Goal: Task Accomplishment & Management: Use online tool/utility

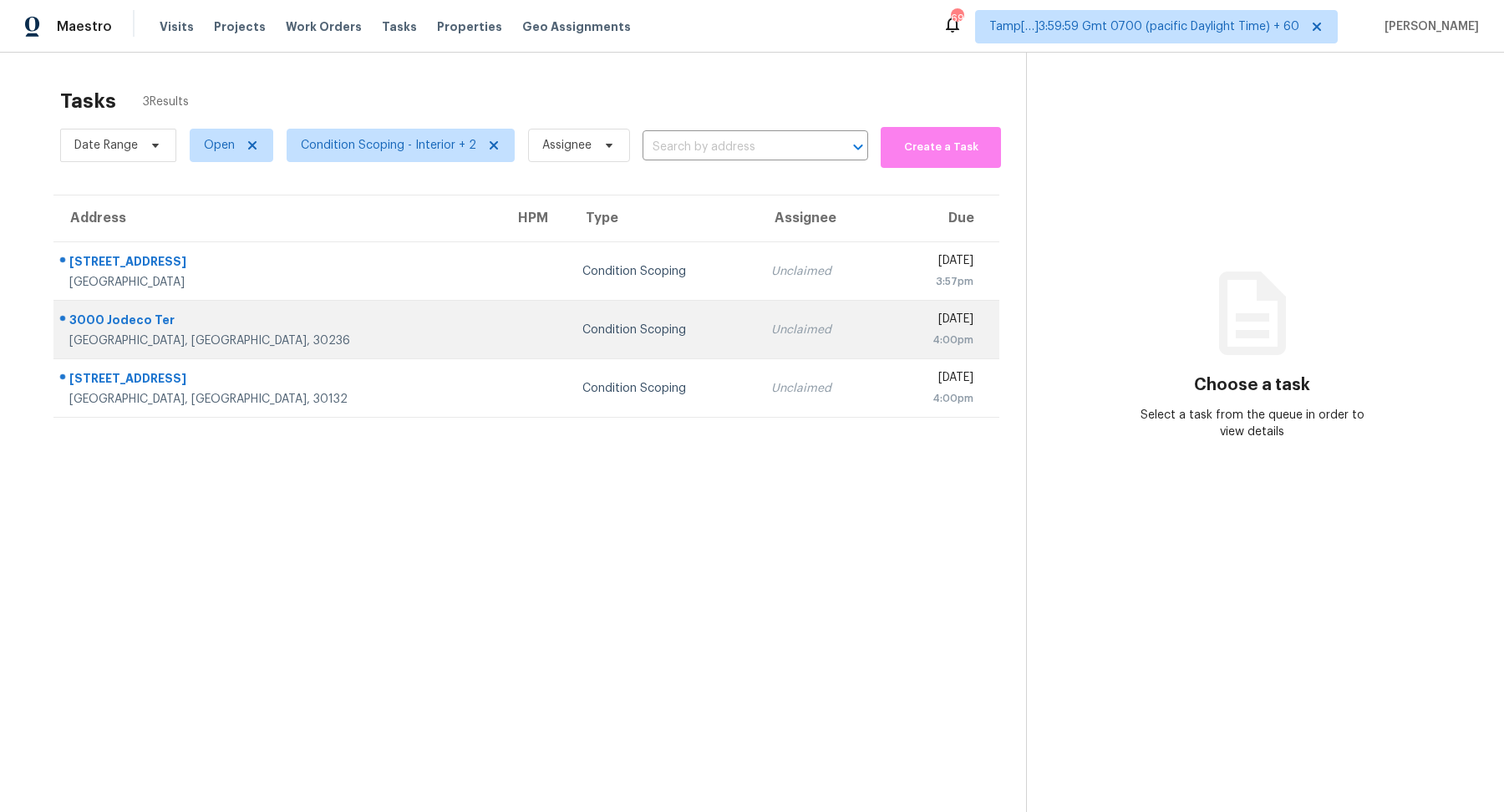
click at [758, 309] on td "Unclaimed" at bounding box center [820, 330] width 125 height 59
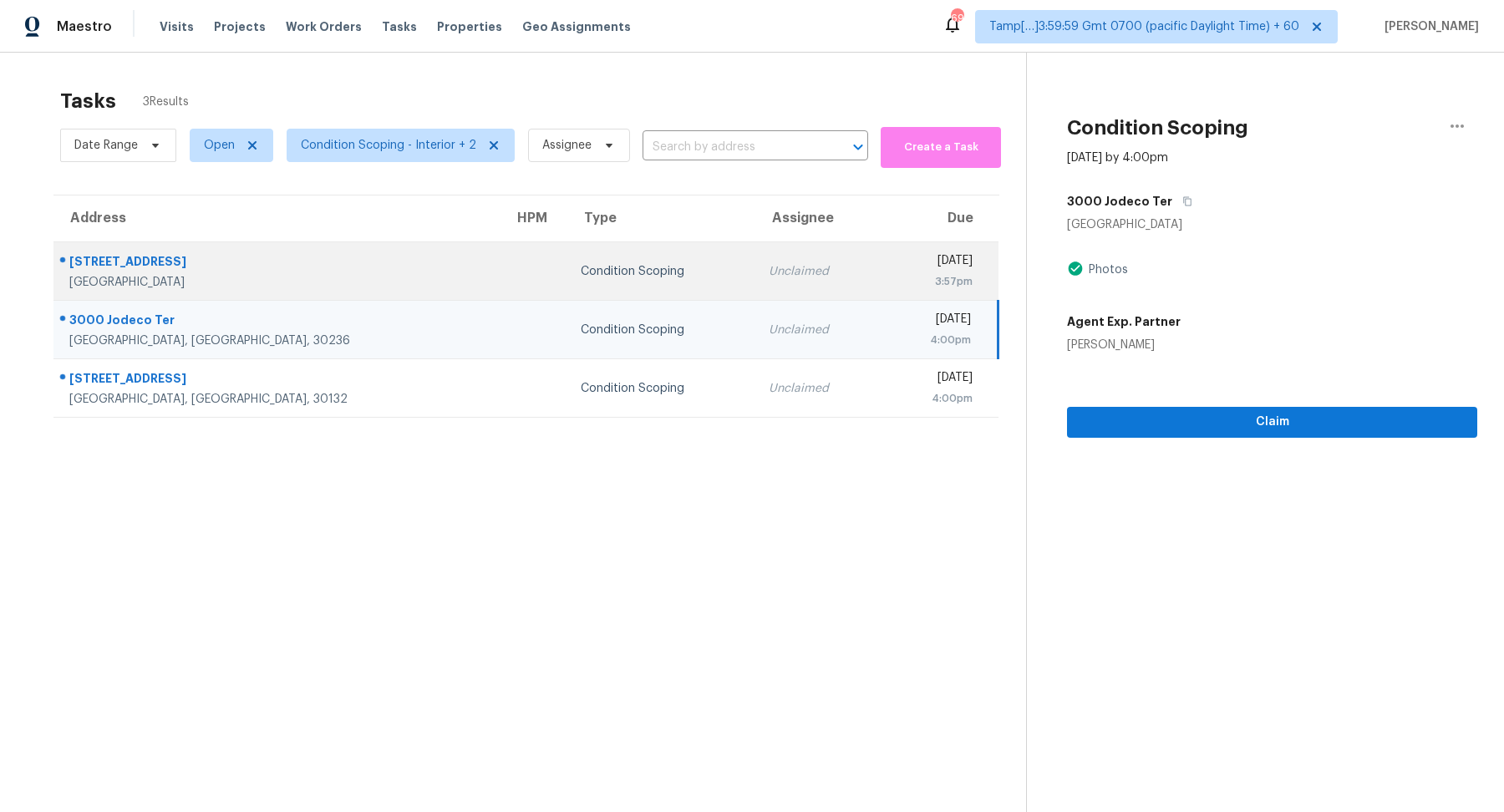
click at [593, 269] on div "Condition Scoping" at bounding box center [661, 271] width 161 height 16
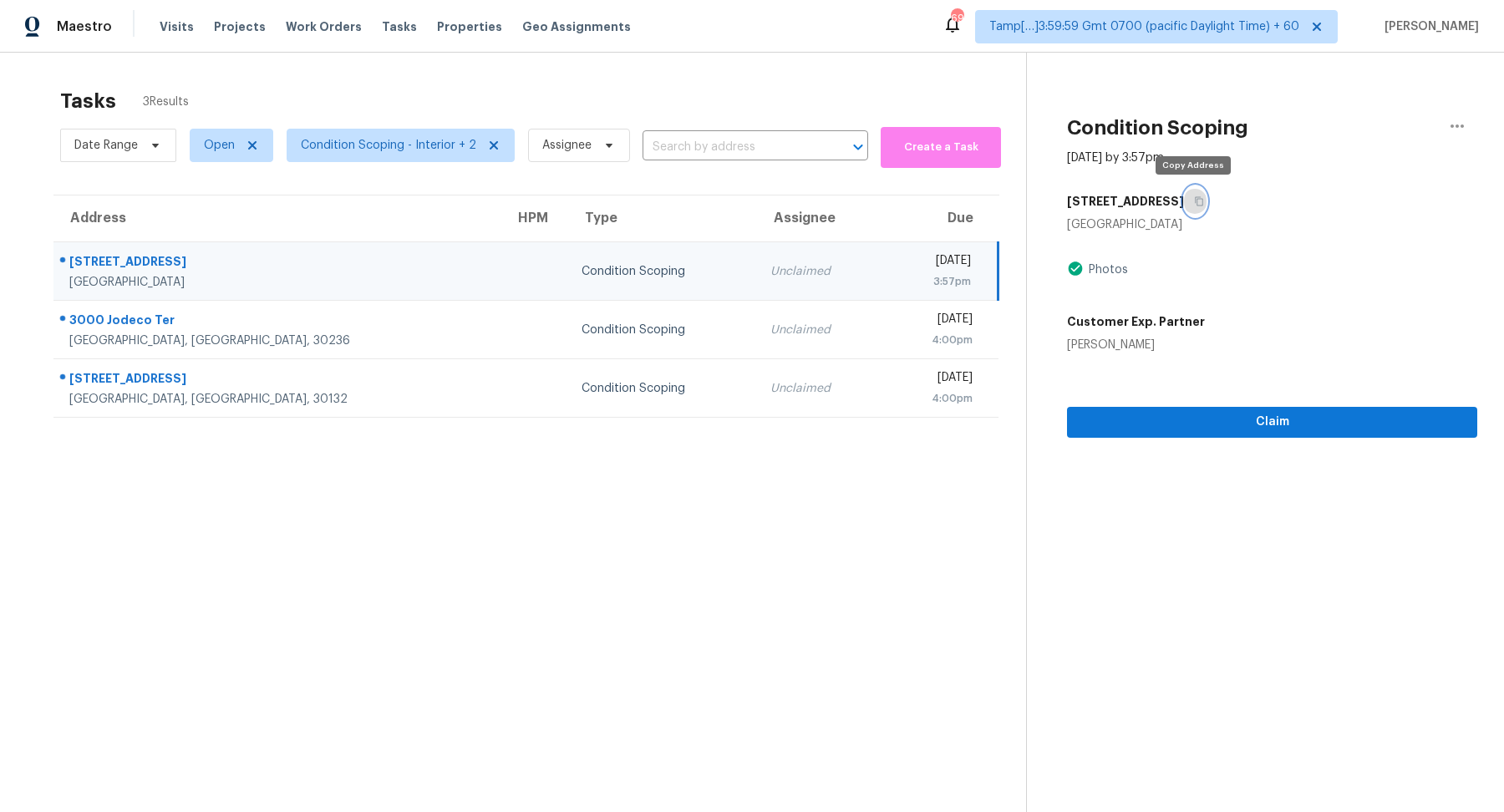
click at [1195, 202] on icon "button" at bounding box center [1200, 202] width 10 height 10
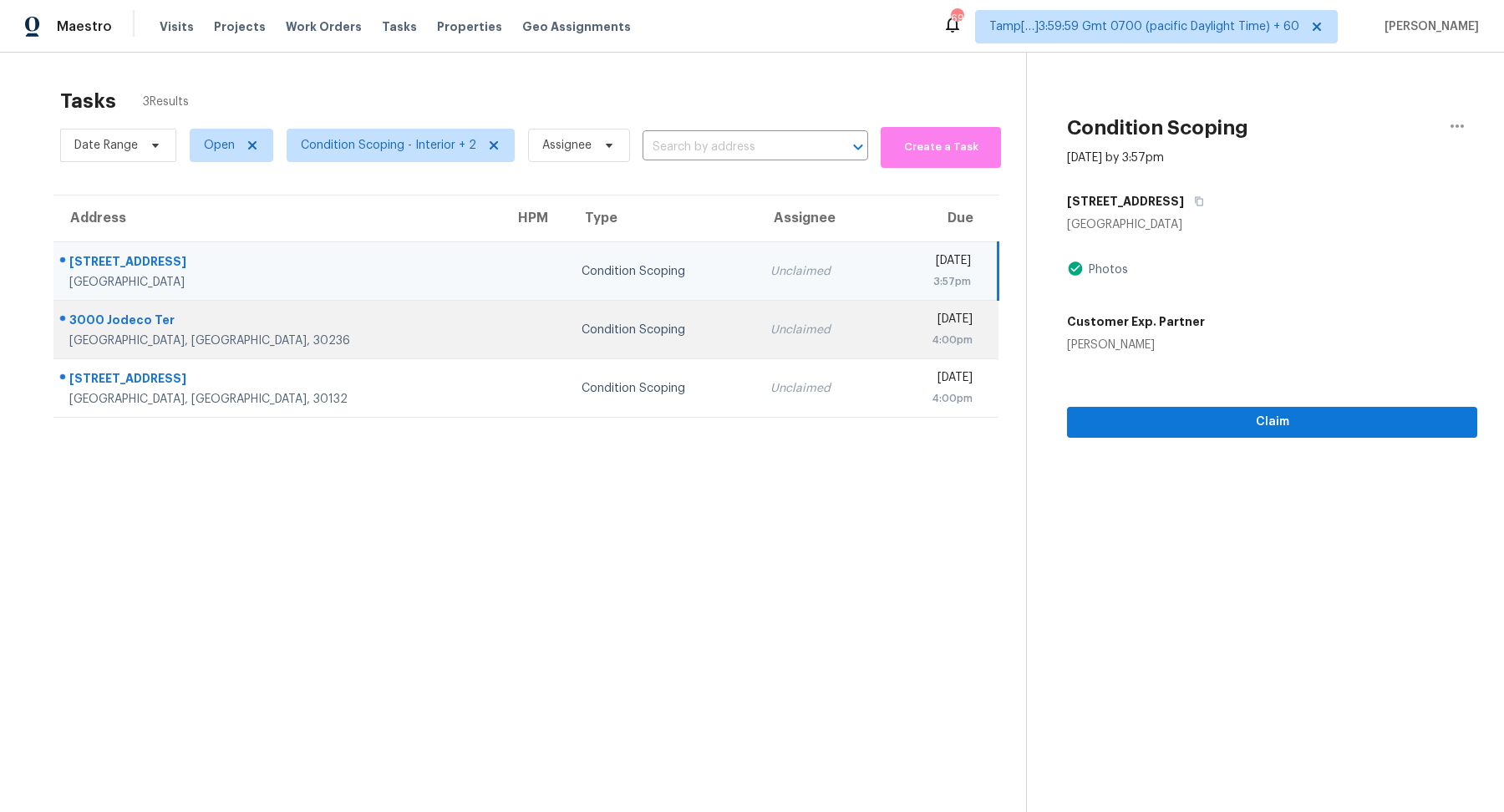
click at [590, 350] on td "Condition Scoping" at bounding box center [662, 330] width 188 height 59
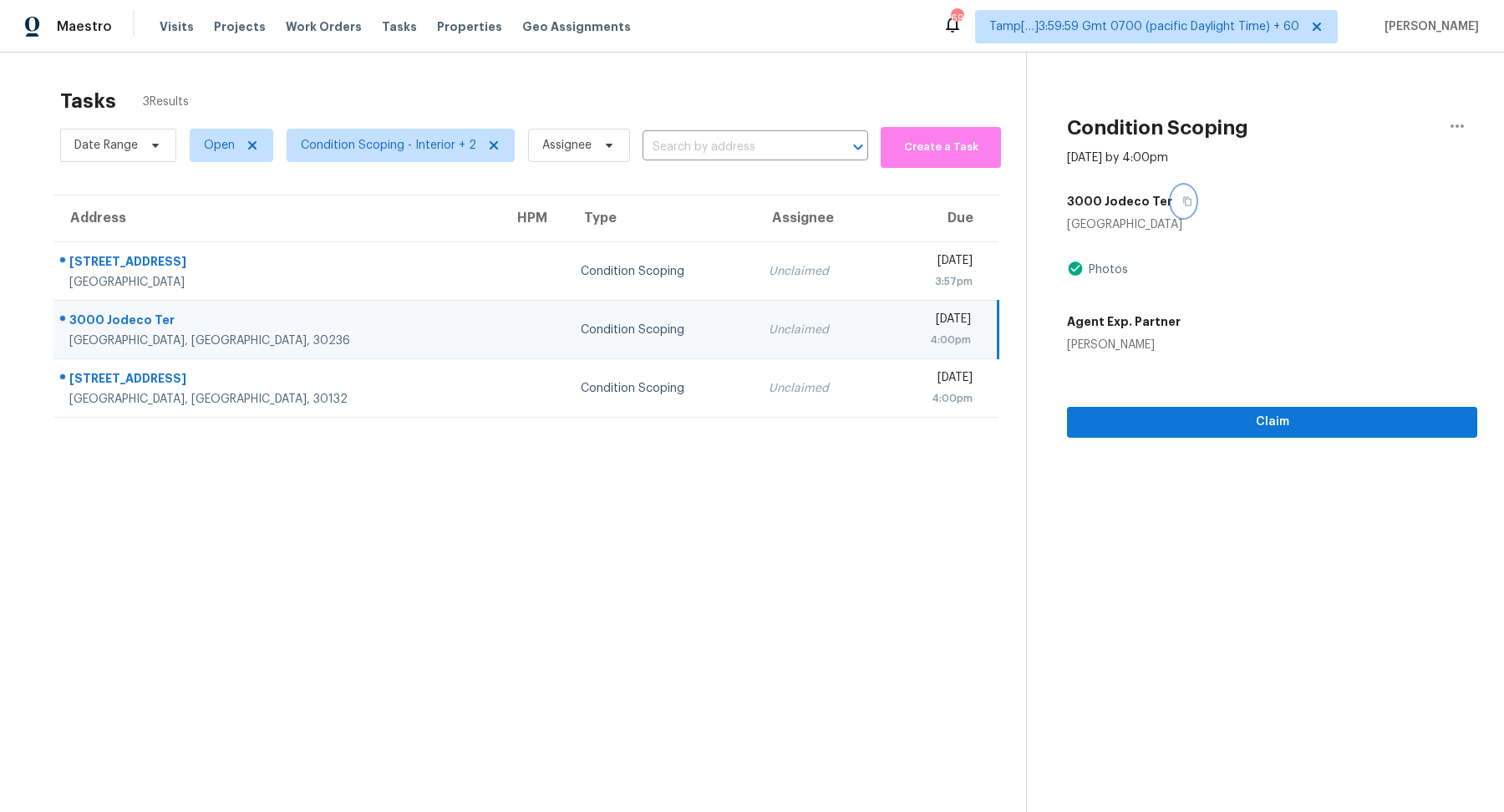
click at [1172, 196] on button "button" at bounding box center [1183, 201] width 22 height 30
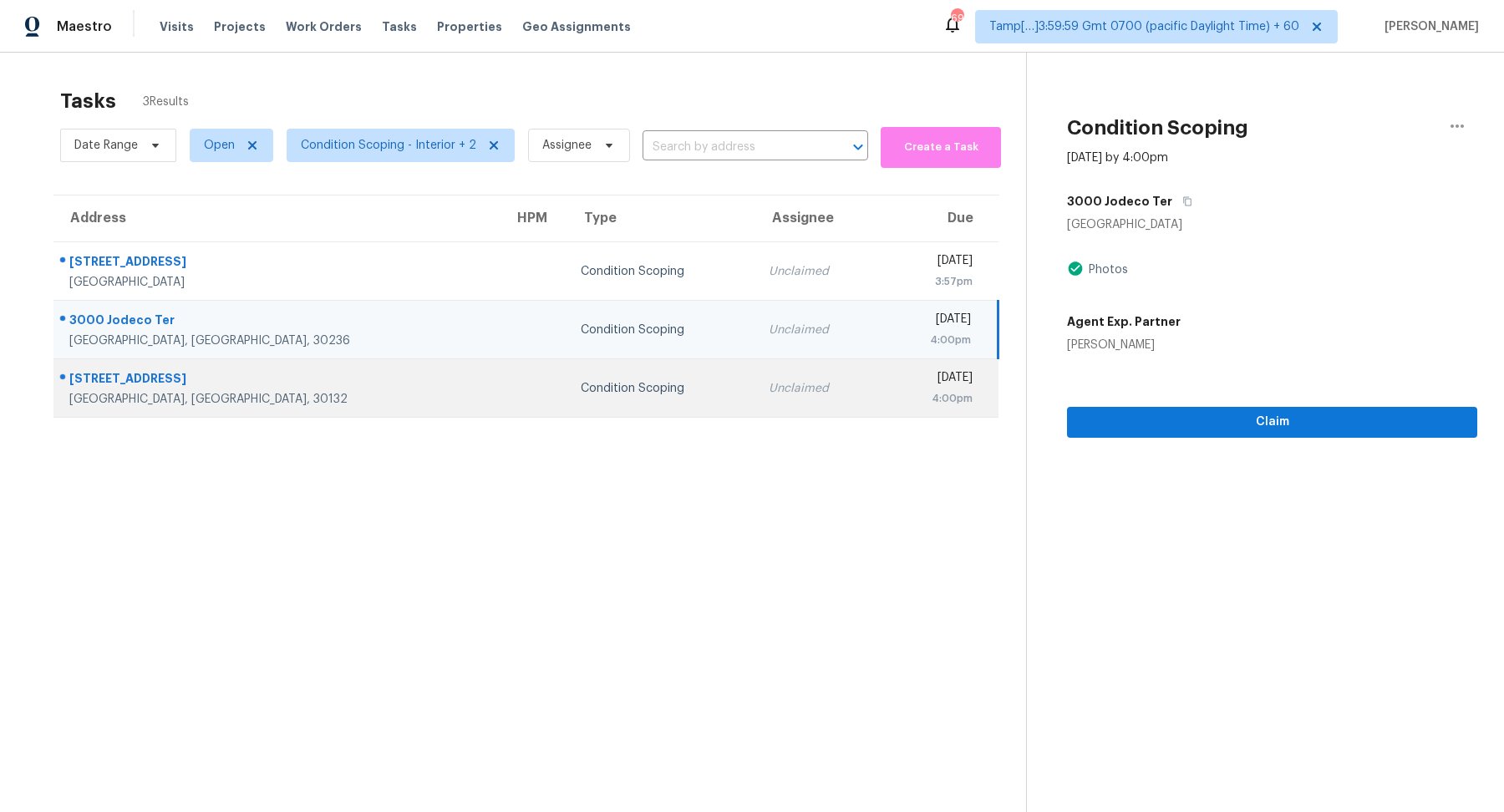
click at [580, 393] on div "Condition Scoping" at bounding box center [661, 388] width 161 height 16
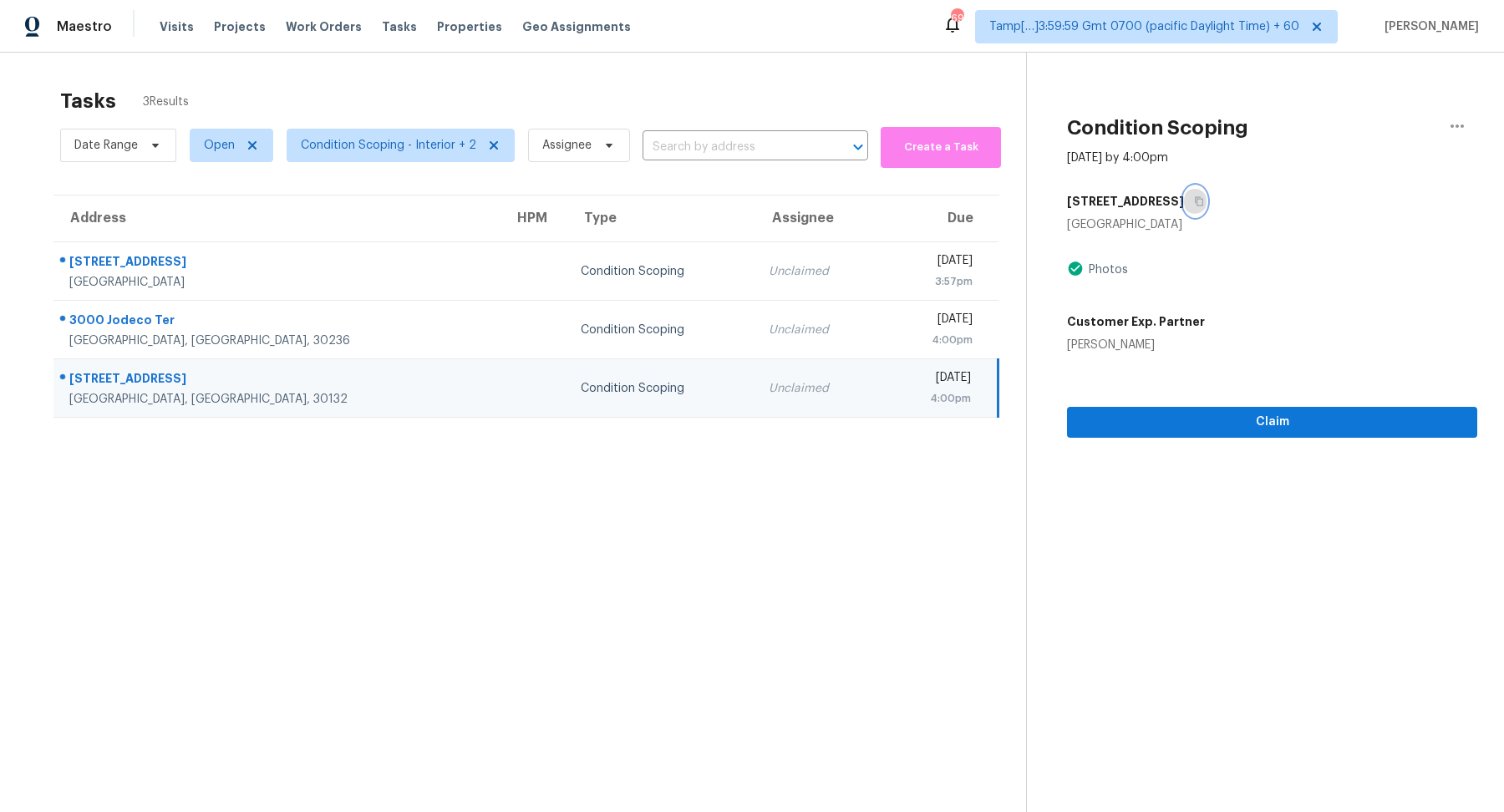
click at [1204, 197] on icon "button" at bounding box center [1200, 202] width 10 height 10
